Goal: Navigation & Orientation: Find specific page/section

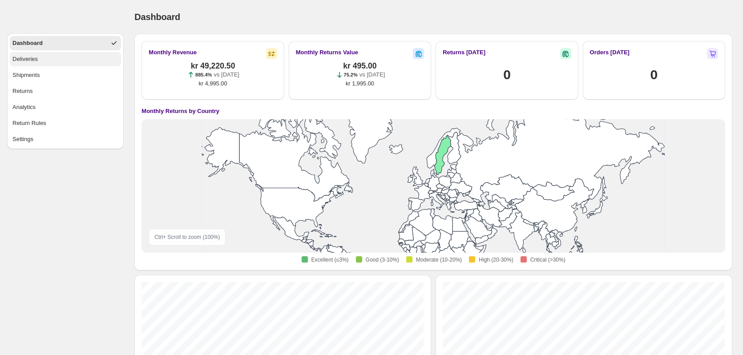
click at [34, 58] on div "Deliveries" at bounding box center [24, 59] width 25 height 9
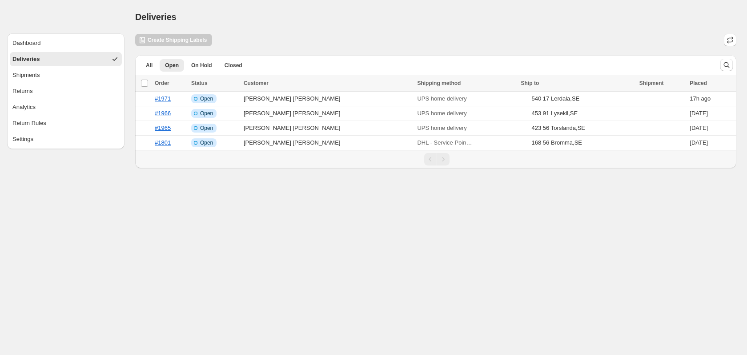
click at [40, 93] on button "Returns" at bounding box center [66, 91] width 112 height 14
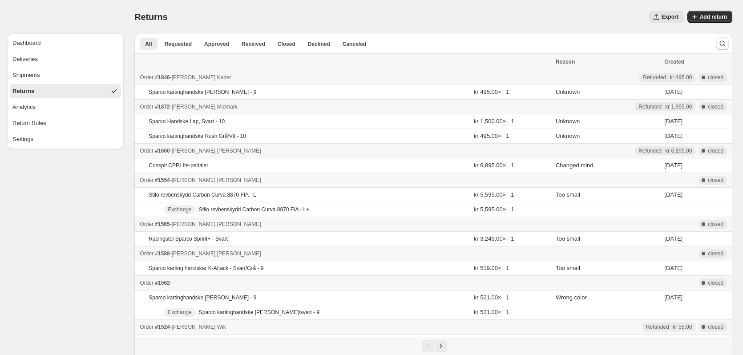
click at [56, 61] on button "Deliveries" at bounding box center [65, 59] width 111 height 14
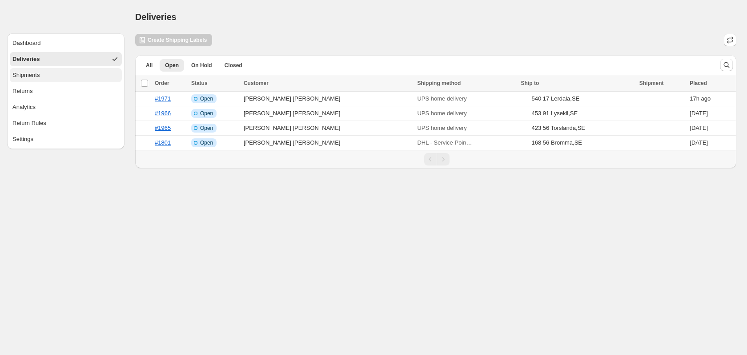
click at [54, 80] on button "Shipments" at bounding box center [66, 75] width 112 height 14
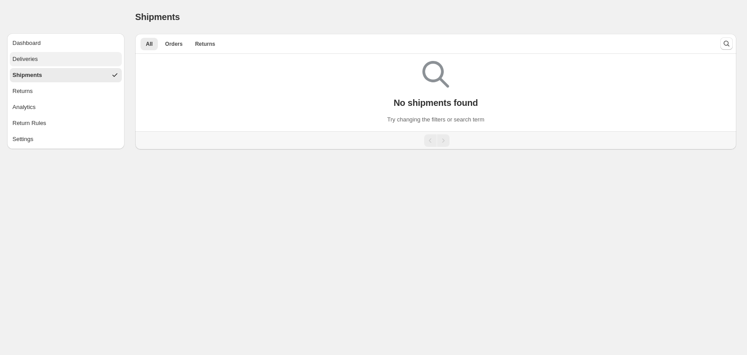
click at [56, 65] on button "Deliveries" at bounding box center [66, 59] width 112 height 14
